Goal: Task Accomplishment & Management: Use online tool/utility

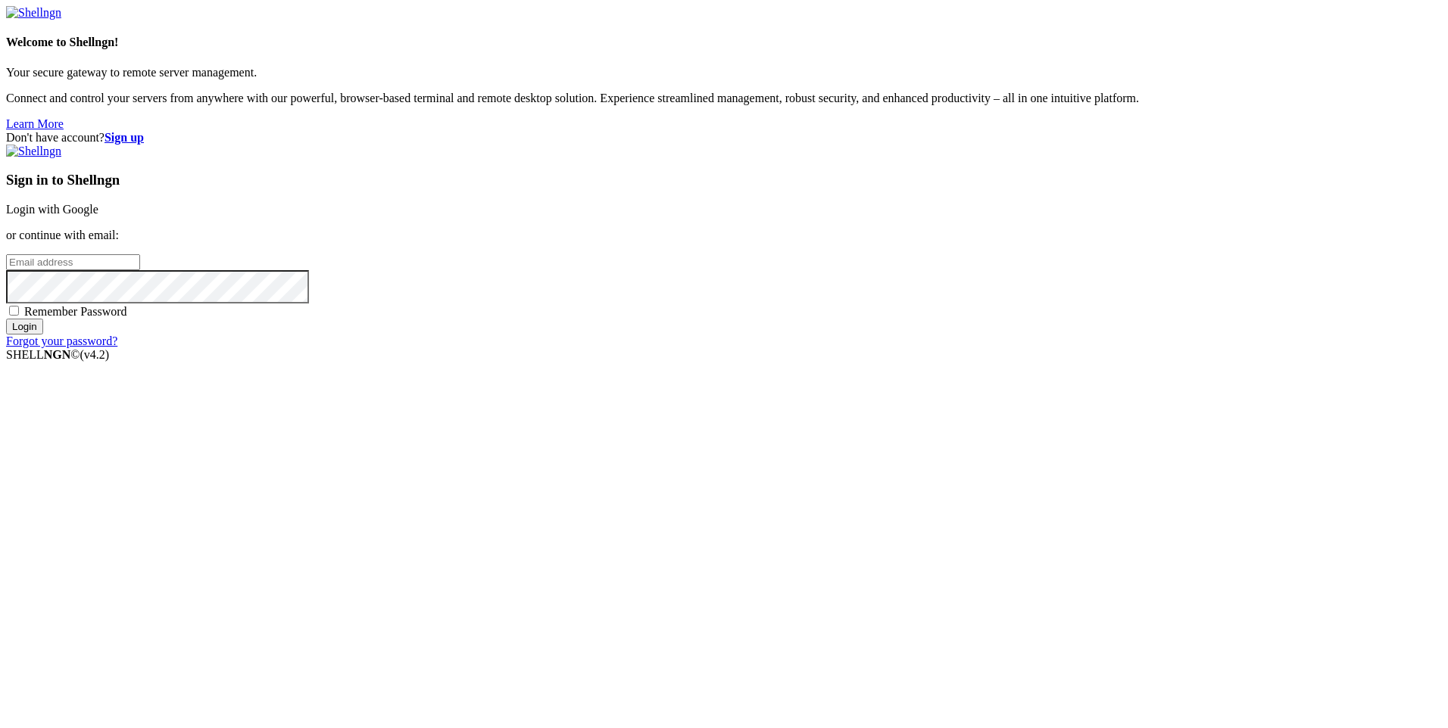
click at [98, 216] on link "Login with Google" at bounding box center [52, 209] width 92 height 13
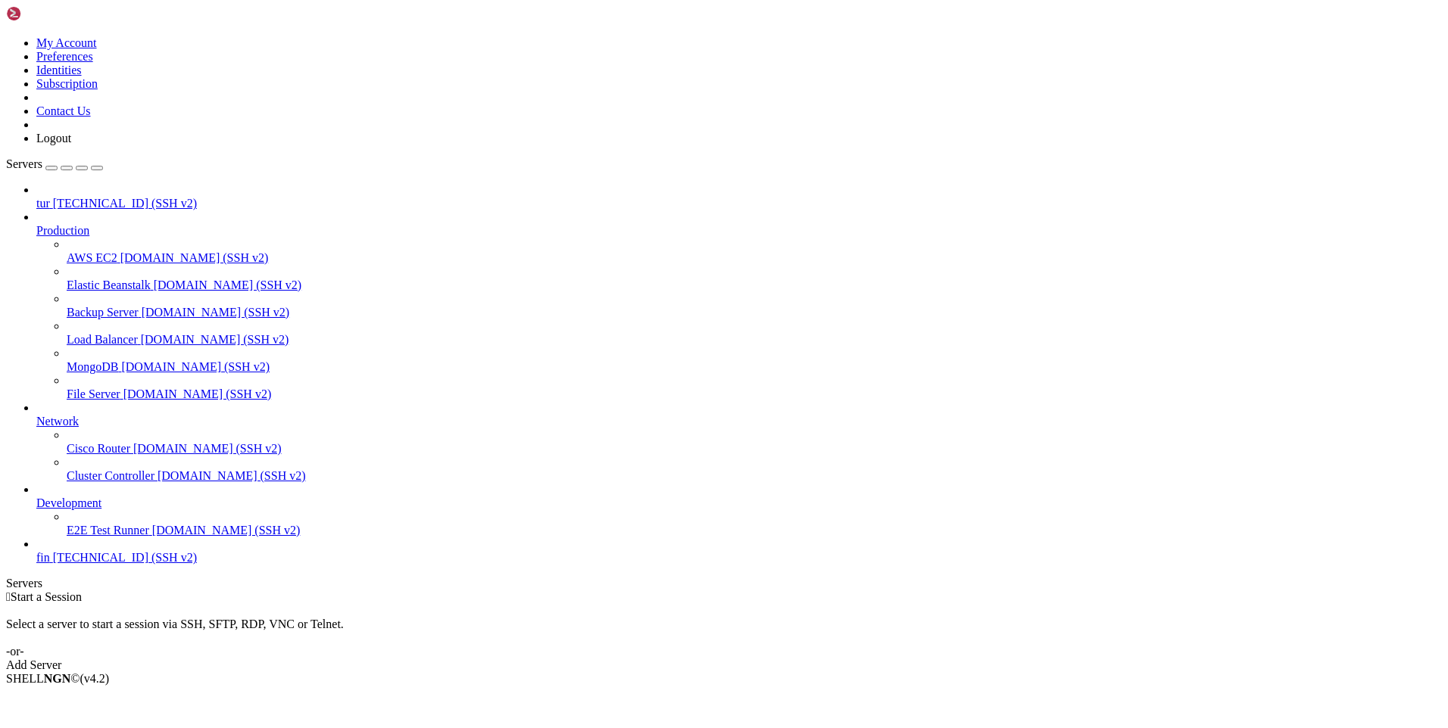
click at [51, 168] on div "button" at bounding box center [51, 168] width 0 height 0
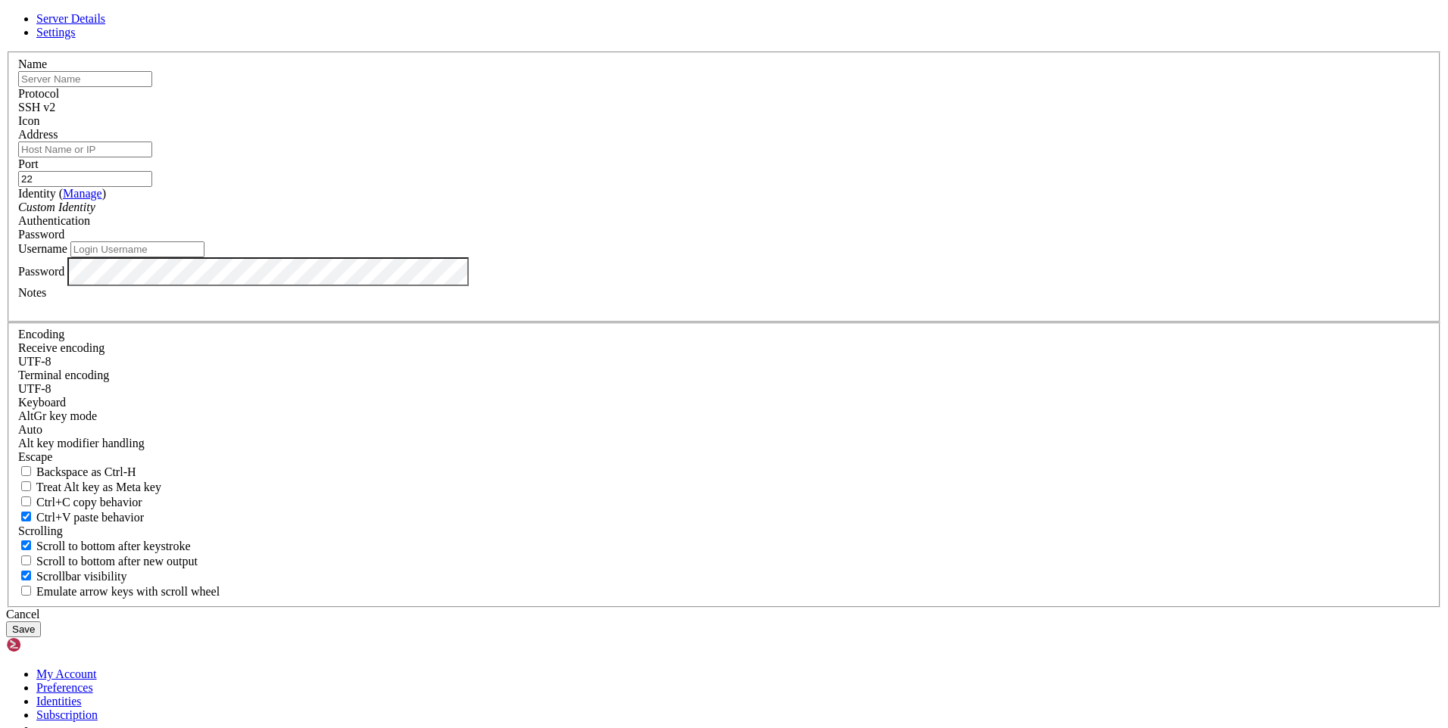
click at [152, 157] on input "Address" at bounding box center [85, 150] width 134 height 16
paste input "admin1@[TECHNICAL_ID]"
type input "admin1@[TECHNICAL_ID]"
click at [152, 87] on input "text" at bounding box center [85, 79] width 134 height 16
type input "ы"
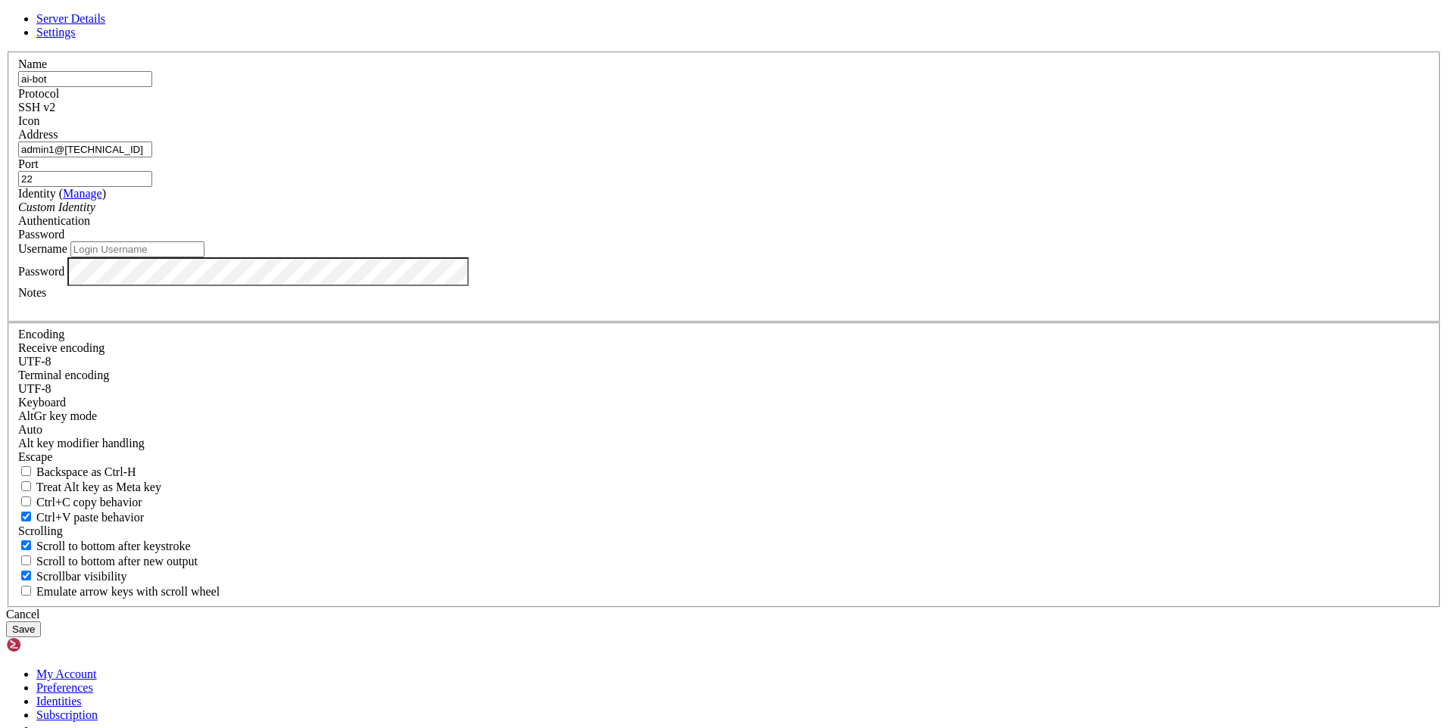
type input "ai-bot"
click at [828, 242] on div "Password" at bounding box center [723, 235] width 1411 height 14
click at [822, 242] on div "Password" at bounding box center [723, 235] width 1411 height 14
click at [204, 257] on input "Username" at bounding box center [137, 250] width 134 height 16
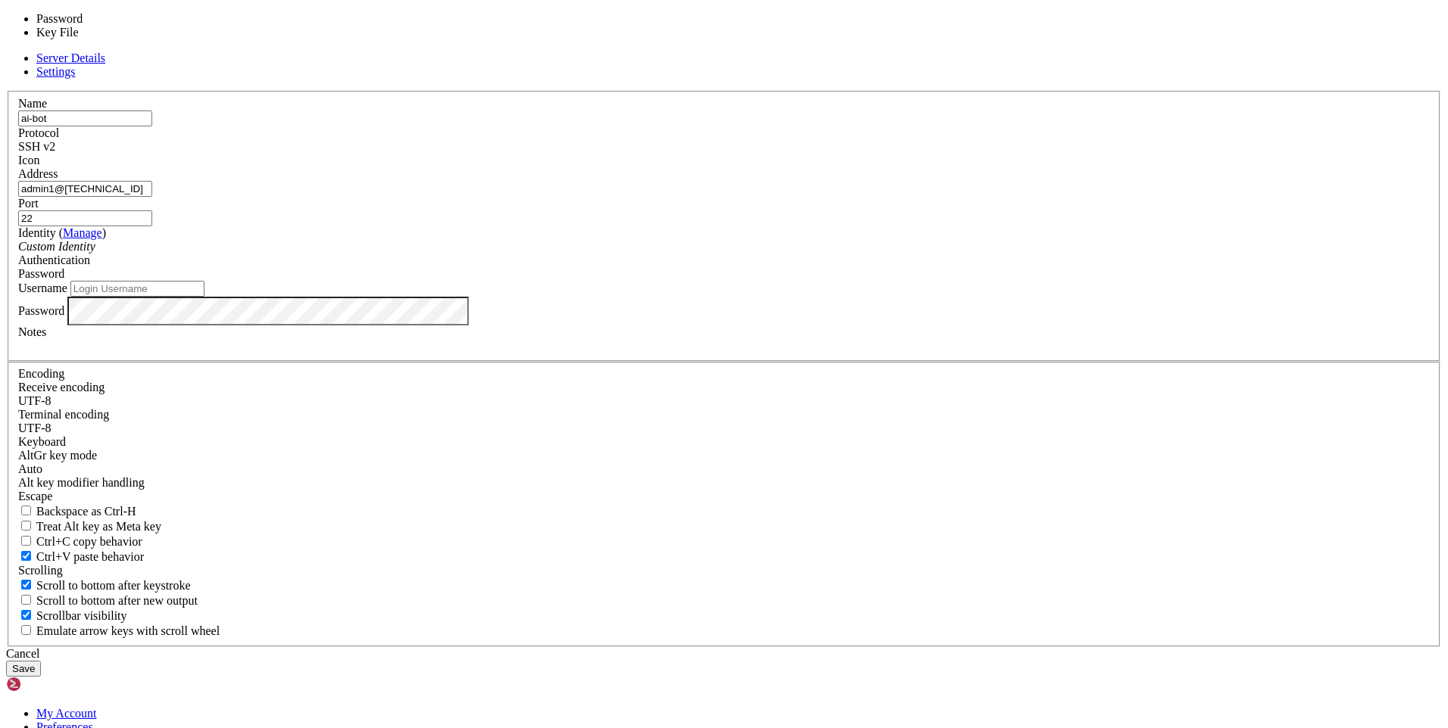
click at [64, 280] on span "Password" at bounding box center [41, 273] width 46 height 13
click at [687, 297] on div "Username" at bounding box center [723, 289] width 1411 height 16
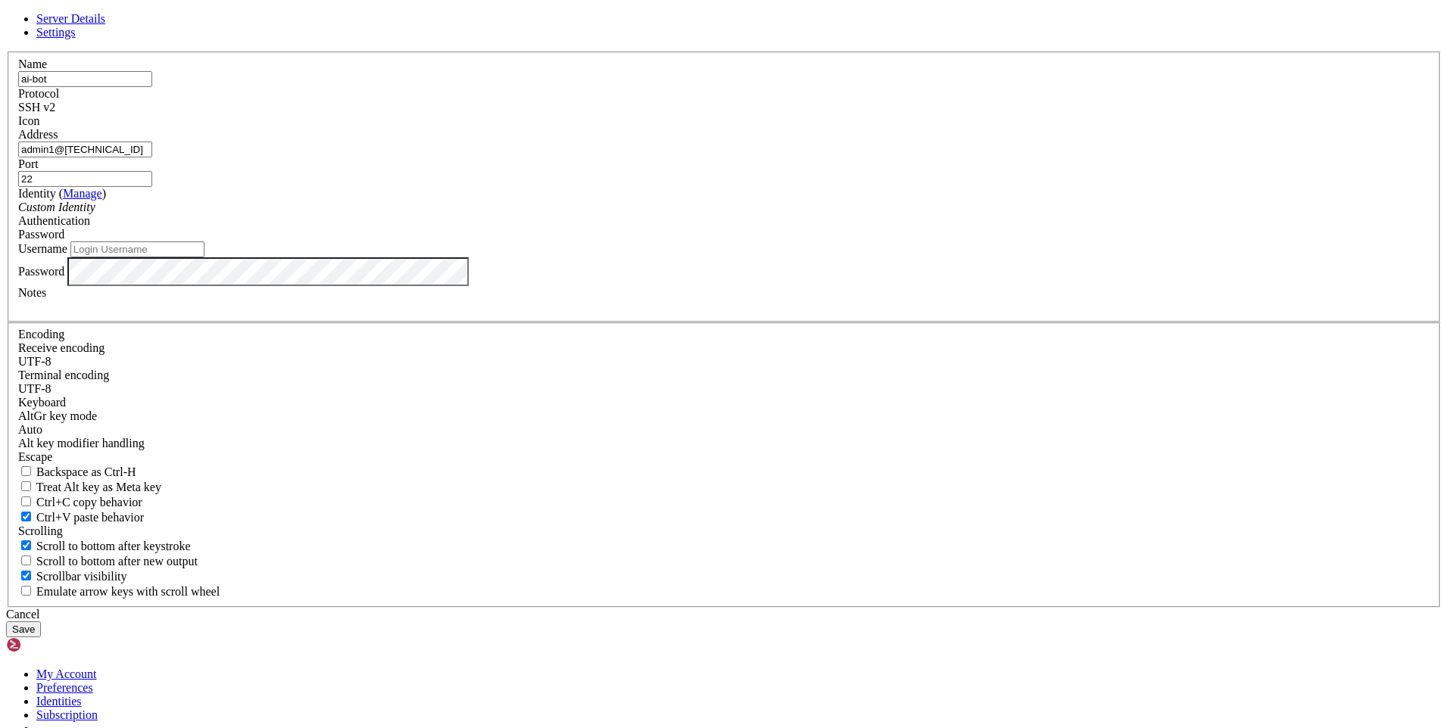
click at [204, 257] on input "Username" at bounding box center [137, 250] width 134 height 16
type input "к"
type input "root"
click at [6, 51] on icon at bounding box center [6, 51] width 0 height 0
